Goal: Find specific page/section: Find specific page/section

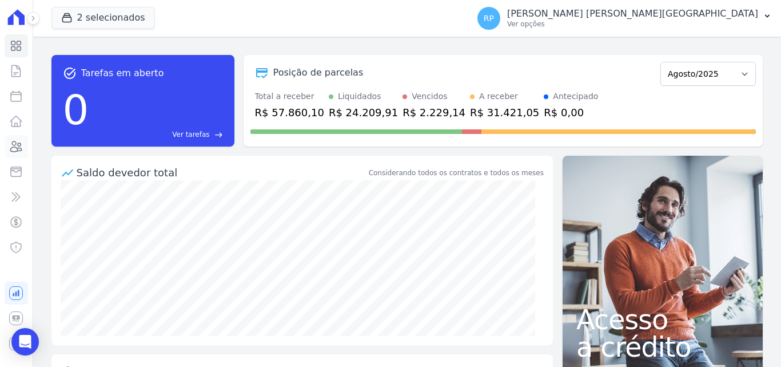
click at [22, 137] on link "Clientes" at bounding box center [16, 146] width 23 height 23
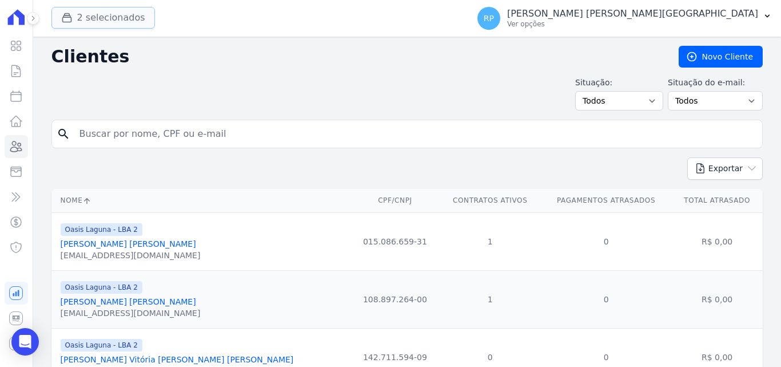
click at [83, 24] on button "2 selecionados" at bounding box center [103, 18] width 104 height 22
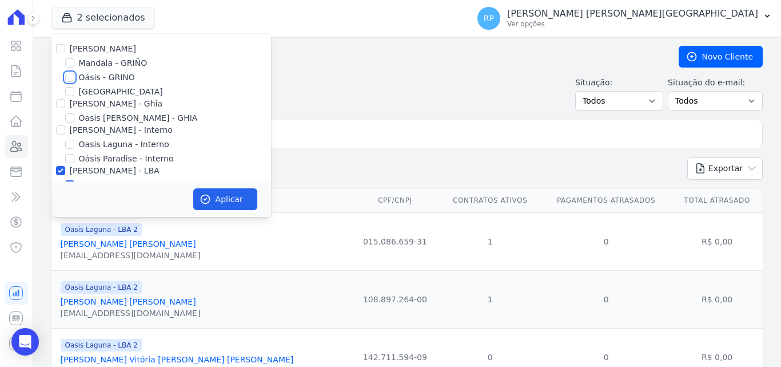
click at [70, 78] on input "Oásis - GRIÑO" at bounding box center [69, 77] width 9 height 9
checkbox input "true"
click at [63, 107] on input "[PERSON_NAME] - Ghia" at bounding box center [60, 103] width 9 height 9
checkbox input "true"
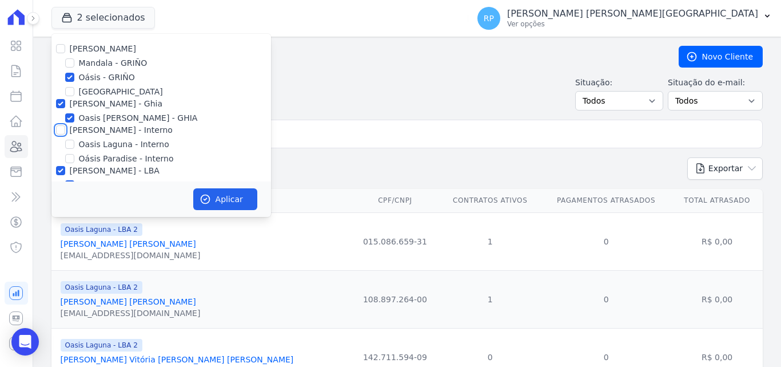
click at [61, 129] on input "[PERSON_NAME] - Interno" at bounding box center [60, 129] width 9 height 9
checkbox input "true"
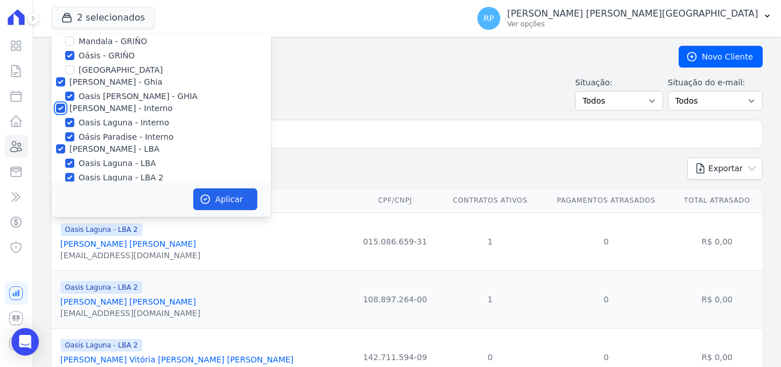
scroll to position [33, 0]
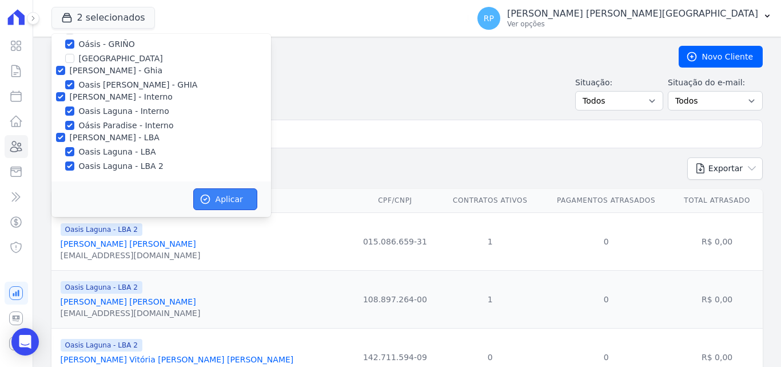
click at [217, 207] on button "Aplicar" at bounding box center [225, 199] width 64 height 22
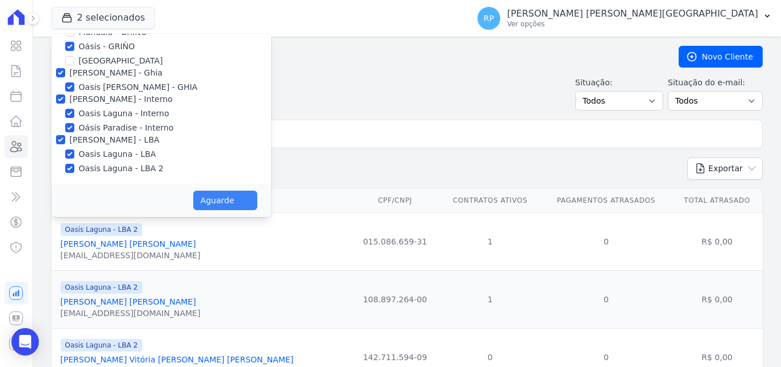
scroll to position [31, 0]
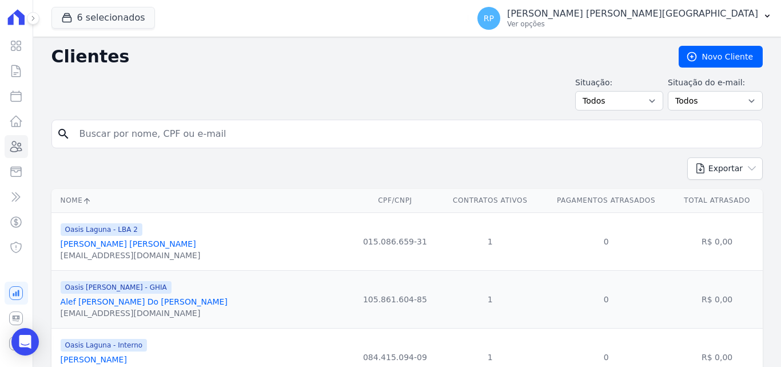
click at [129, 136] on input "search" at bounding box center [415, 133] width 685 height 23
type input "[PERSON_NAME]]"
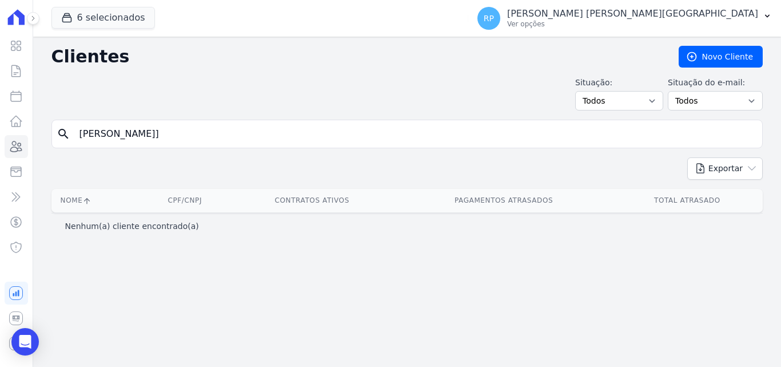
click at [162, 129] on input "[PERSON_NAME]]" at bounding box center [415, 133] width 685 height 23
type input "[PERSON_NAME]"
click at [158, 133] on input "[PERSON_NAME]" at bounding box center [415, 133] width 685 height 23
type input "m"
type input "[PERSON_NAME]"
